Goal: Task Accomplishment & Management: Manage account settings

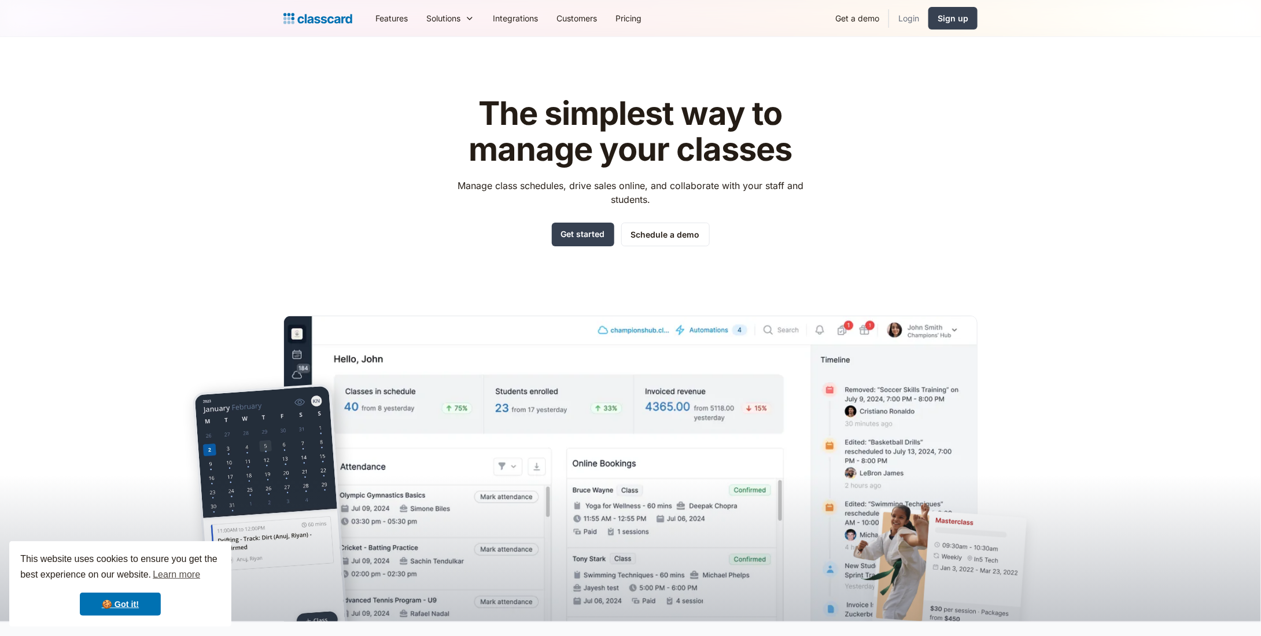
click at [911, 17] on link "Login" at bounding box center [908, 18] width 39 height 26
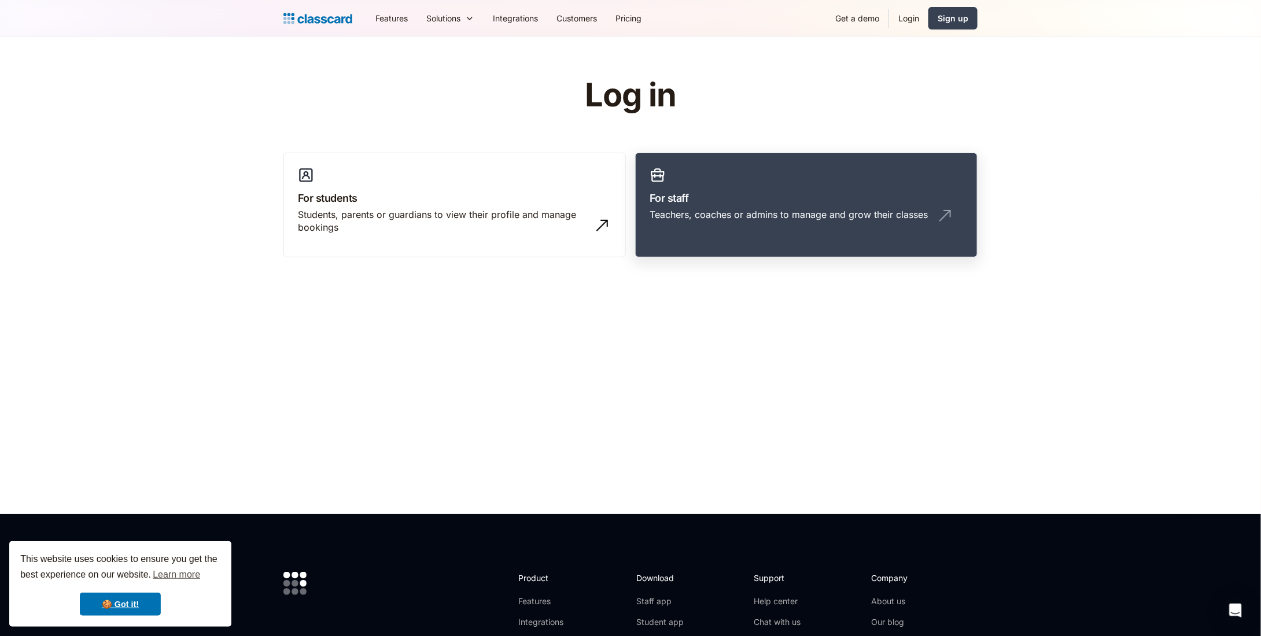
click at [688, 212] on div "Teachers, coaches or admins to manage and grow their classes" at bounding box center [789, 214] width 278 height 13
